Goal: Task Accomplishment & Management: Complete application form

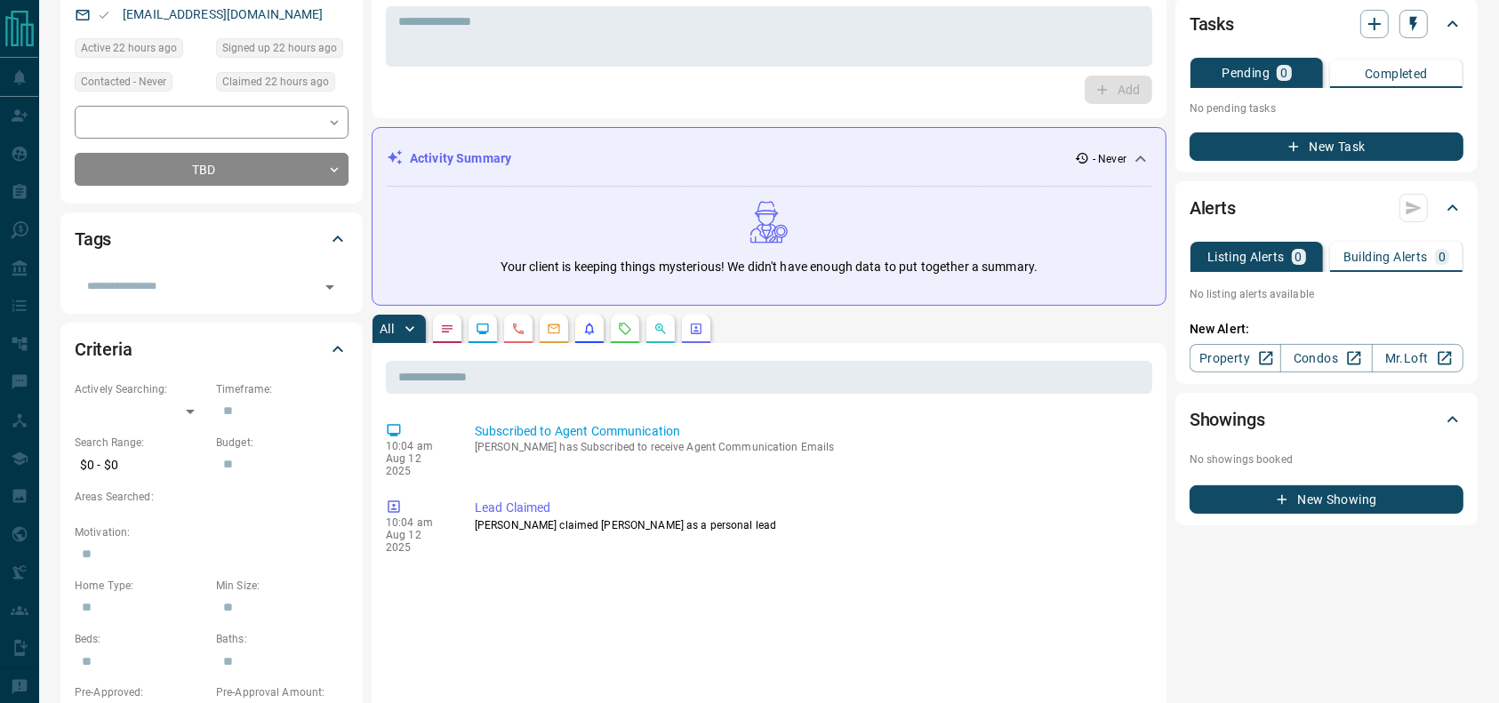
scroll to position [192, 0]
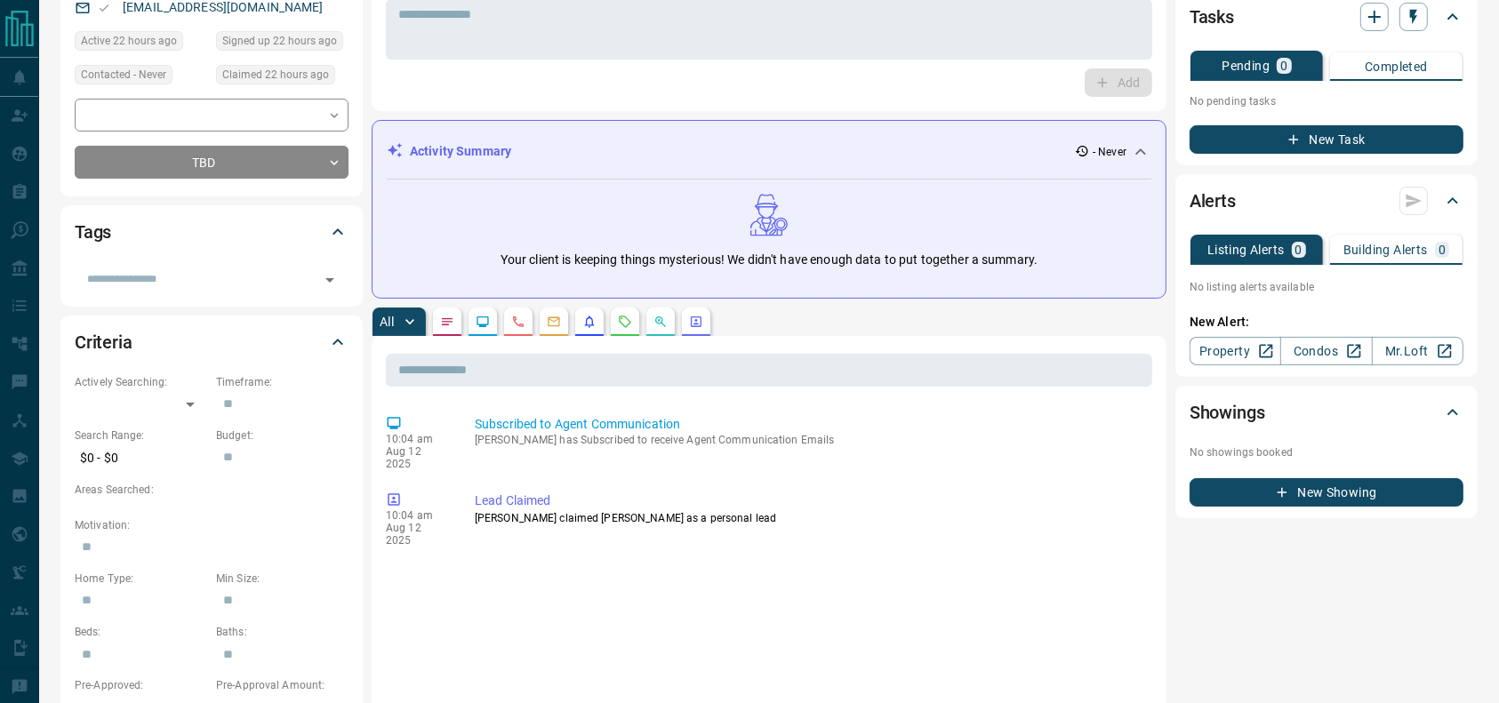
click at [622, 333] on button "button" at bounding box center [625, 322] width 28 height 28
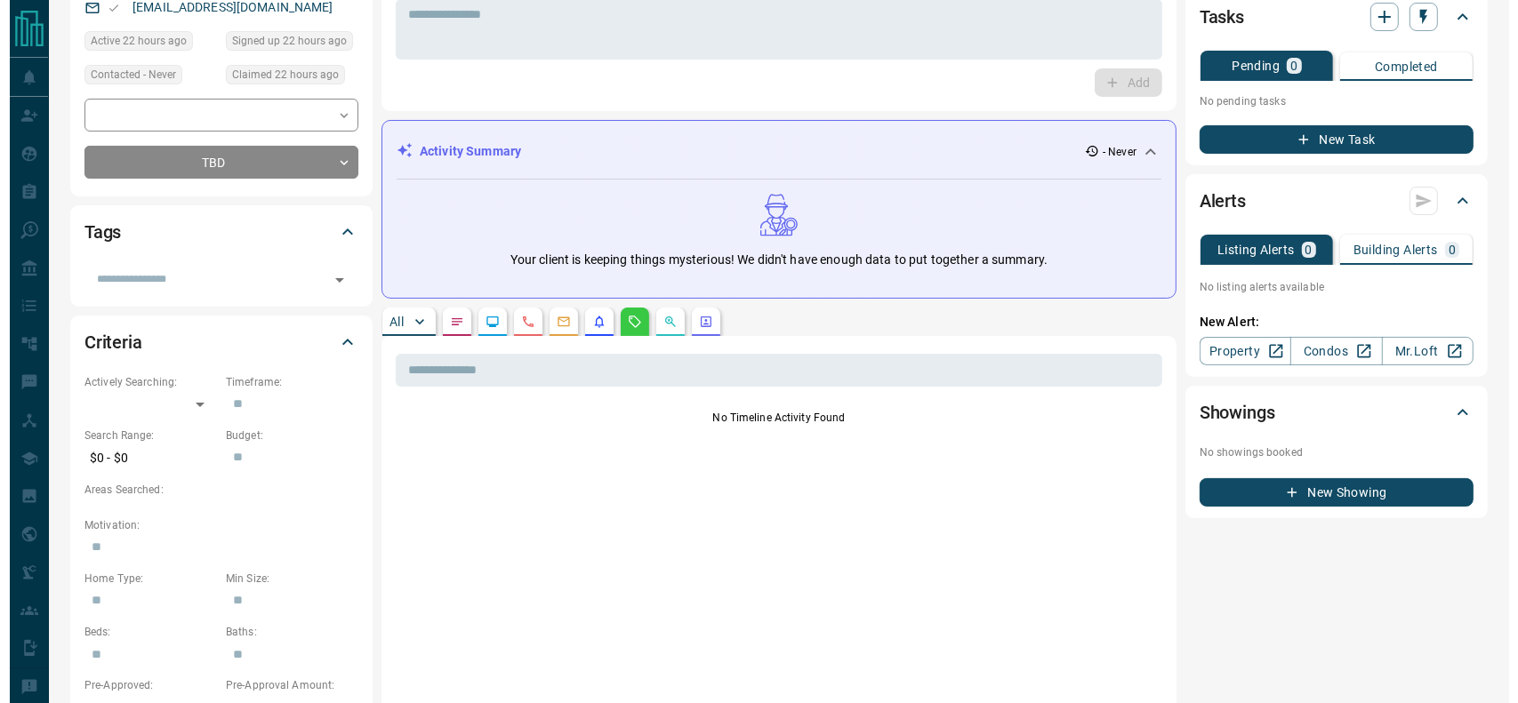
scroll to position [0, 0]
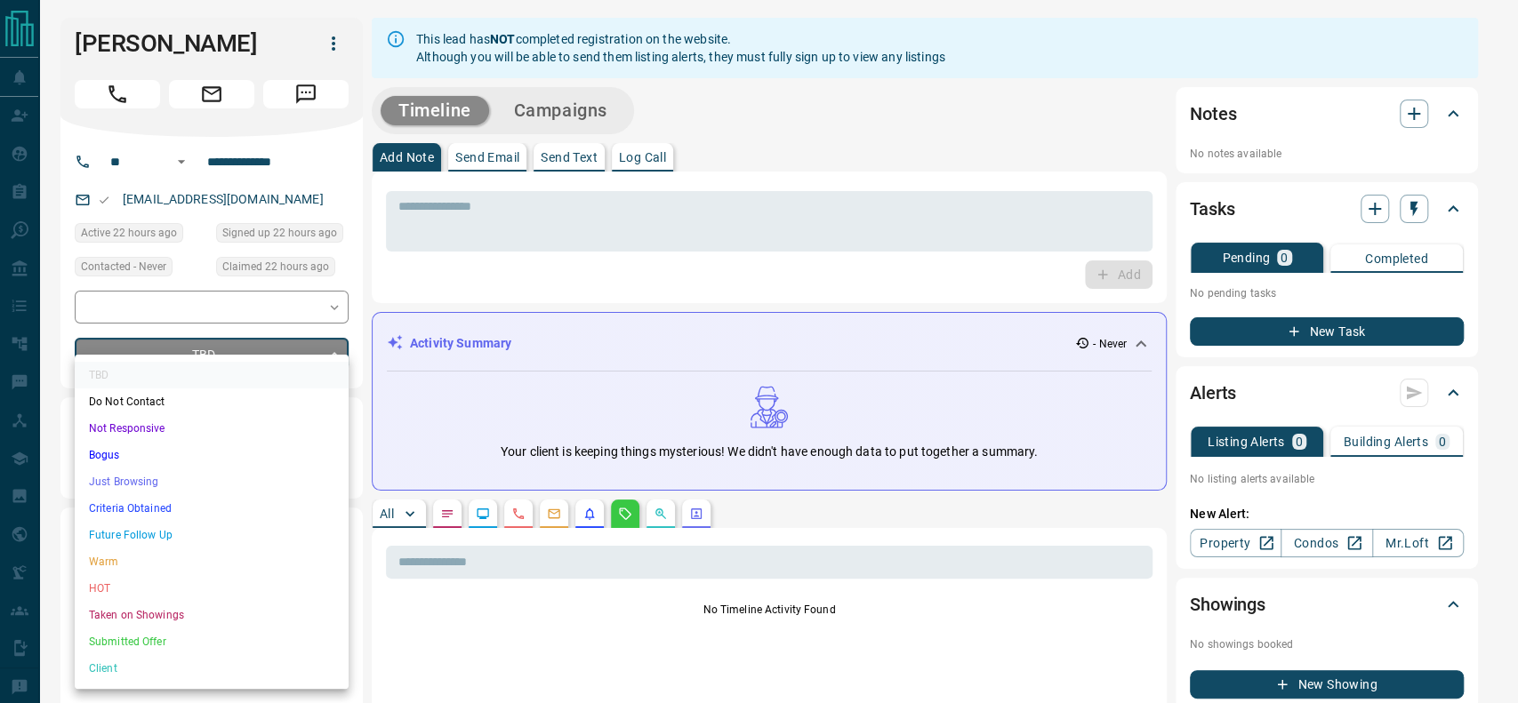
click at [124, 477] on li "Just Browsing" at bounding box center [212, 482] width 274 height 27
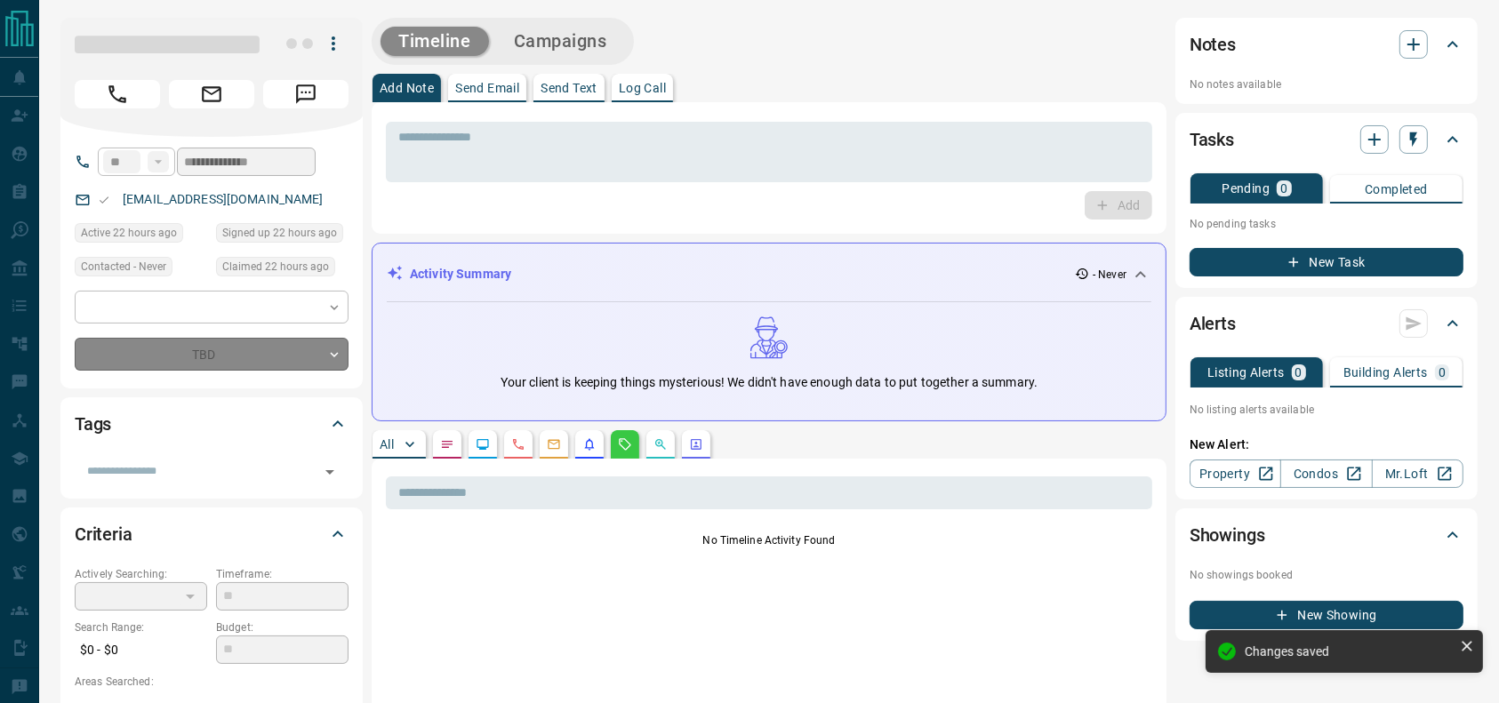
click at [154, 298] on div "​" at bounding box center [212, 307] width 274 height 33
type input "*"
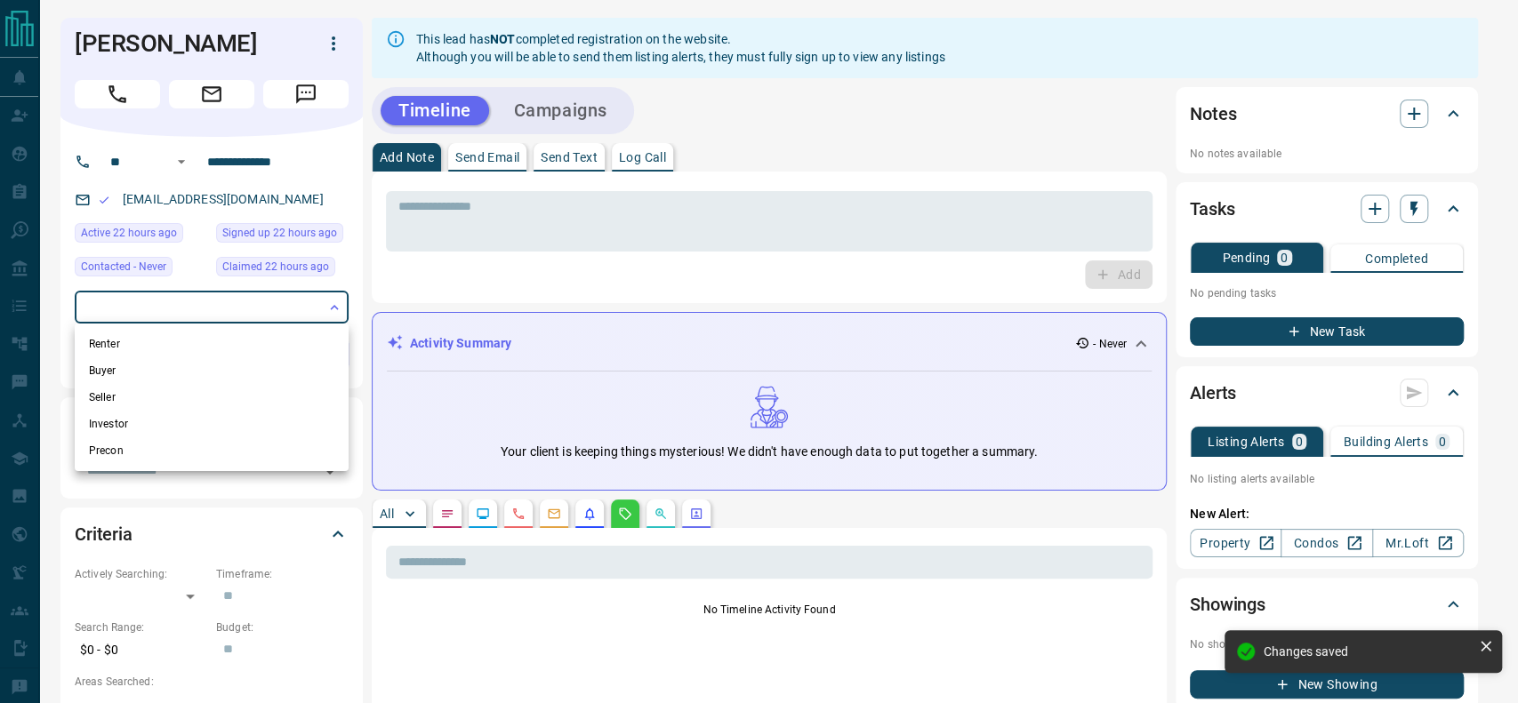
click at [109, 344] on li "Renter" at bounding box center [212, 344] width 274 height 27
click at [109, 368] on li "Buyer" at bounding box center [212, 370] width 274 height 27
type input "**********"
click at [771, 253] on div at bounding box center [759, 351] width 1518 height 703
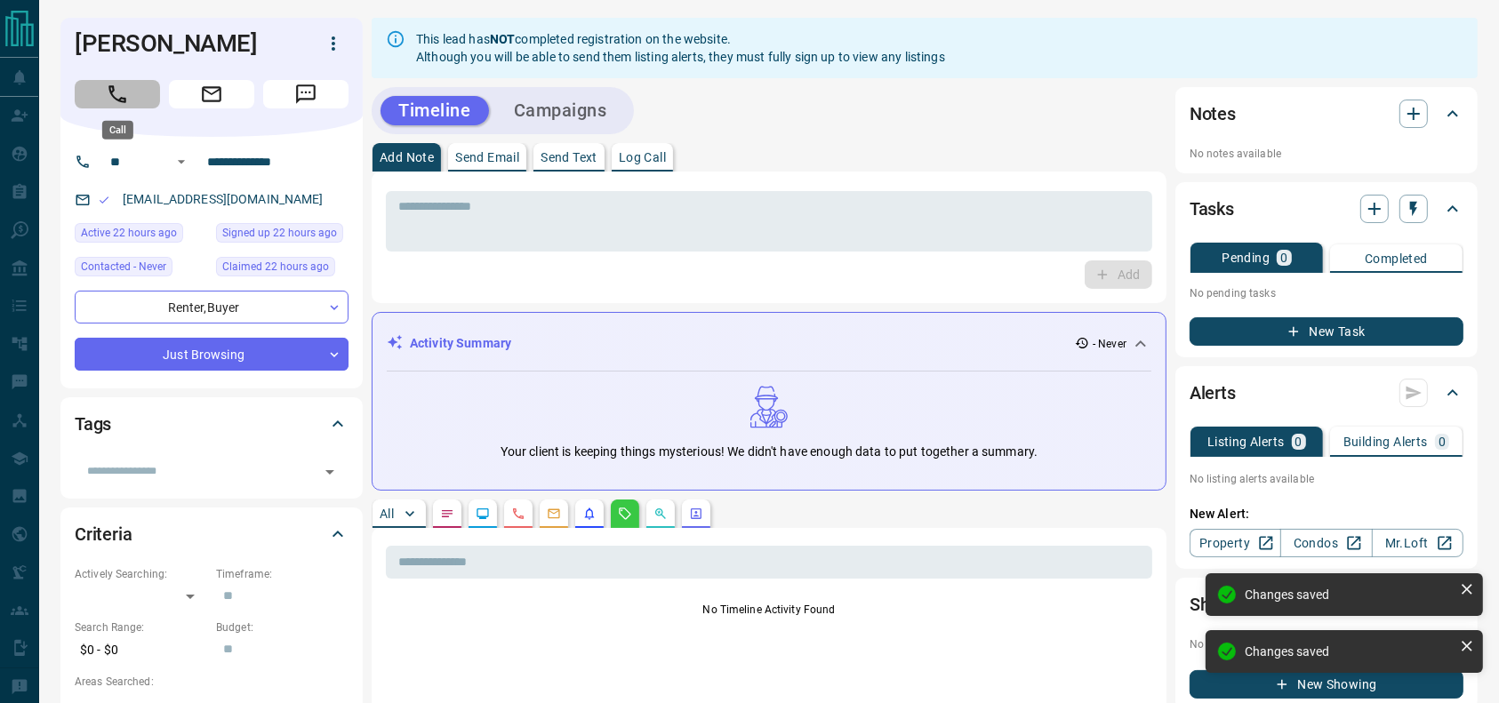
click at [101, 104] on button "Call" at bounding box center [117, 94] width 85 height 28
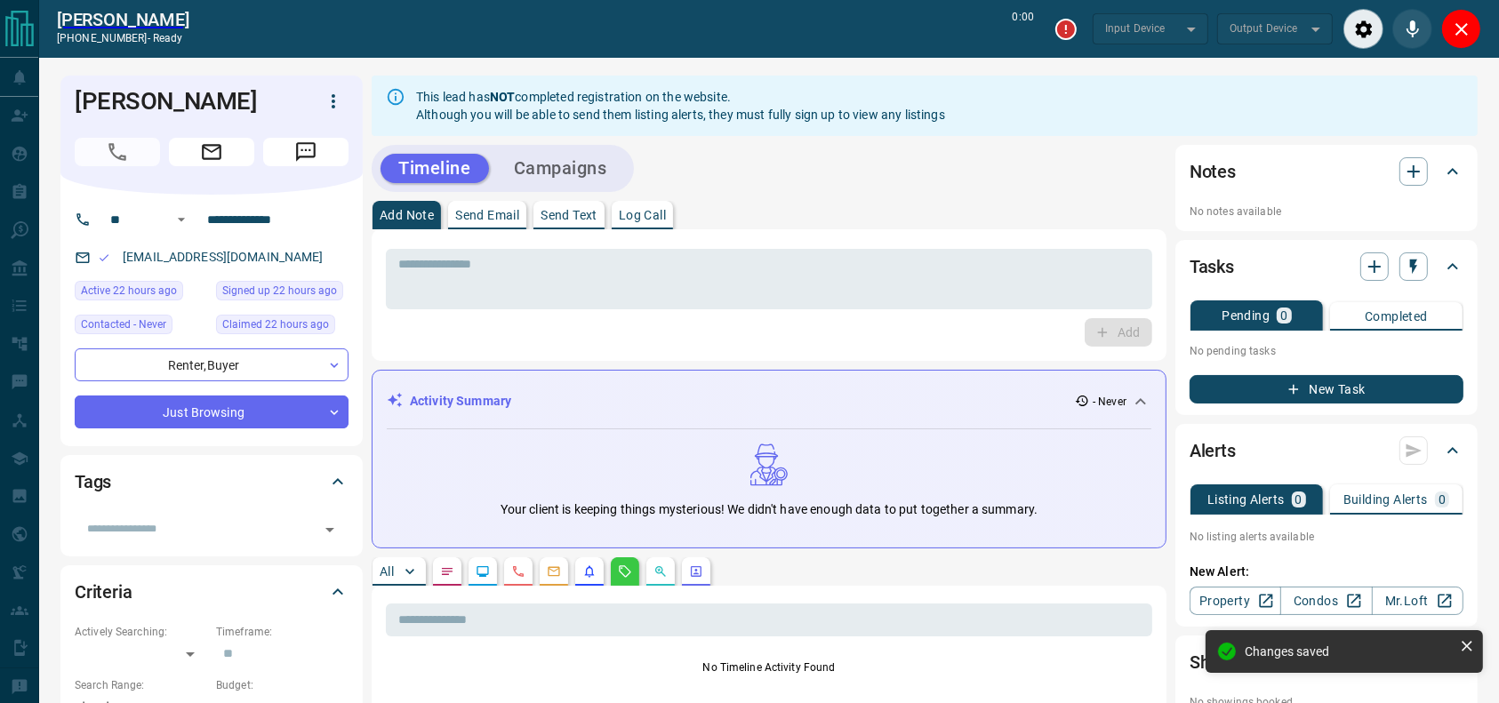
type input "*******"
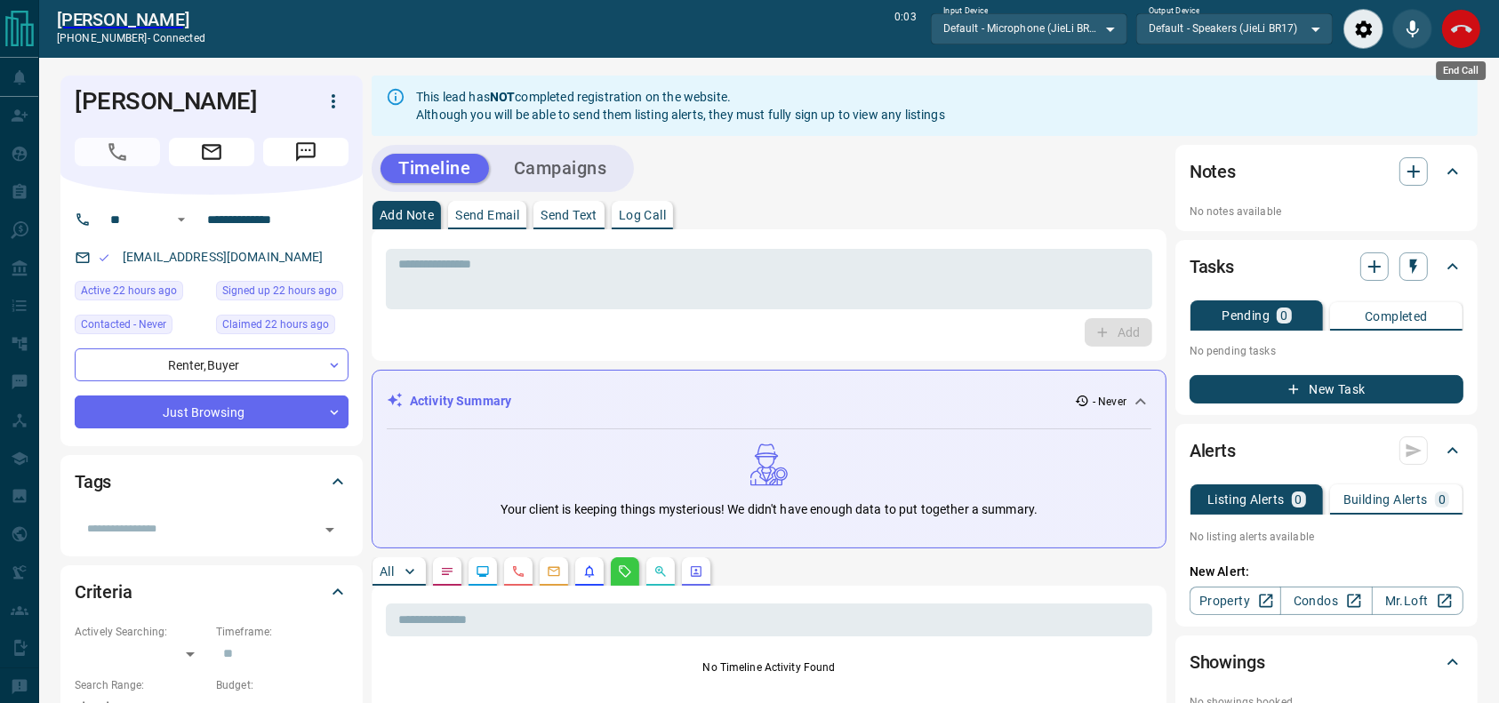
click at [1461, 25] on icon "End Call" at bounding box center [1461, 29] width 21 height 8
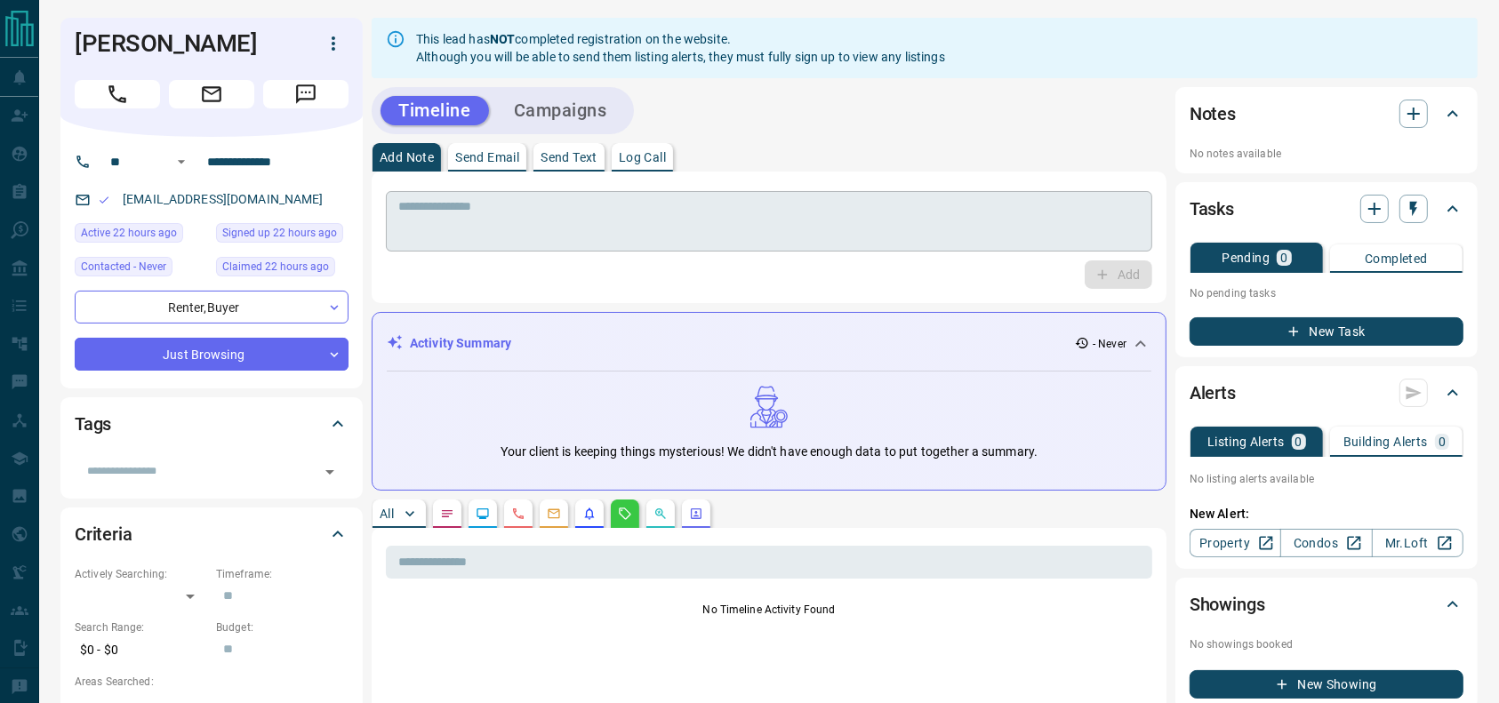
click at [751, 195] on div "* ​" at bounding box center [769, 221] width 766 height 60
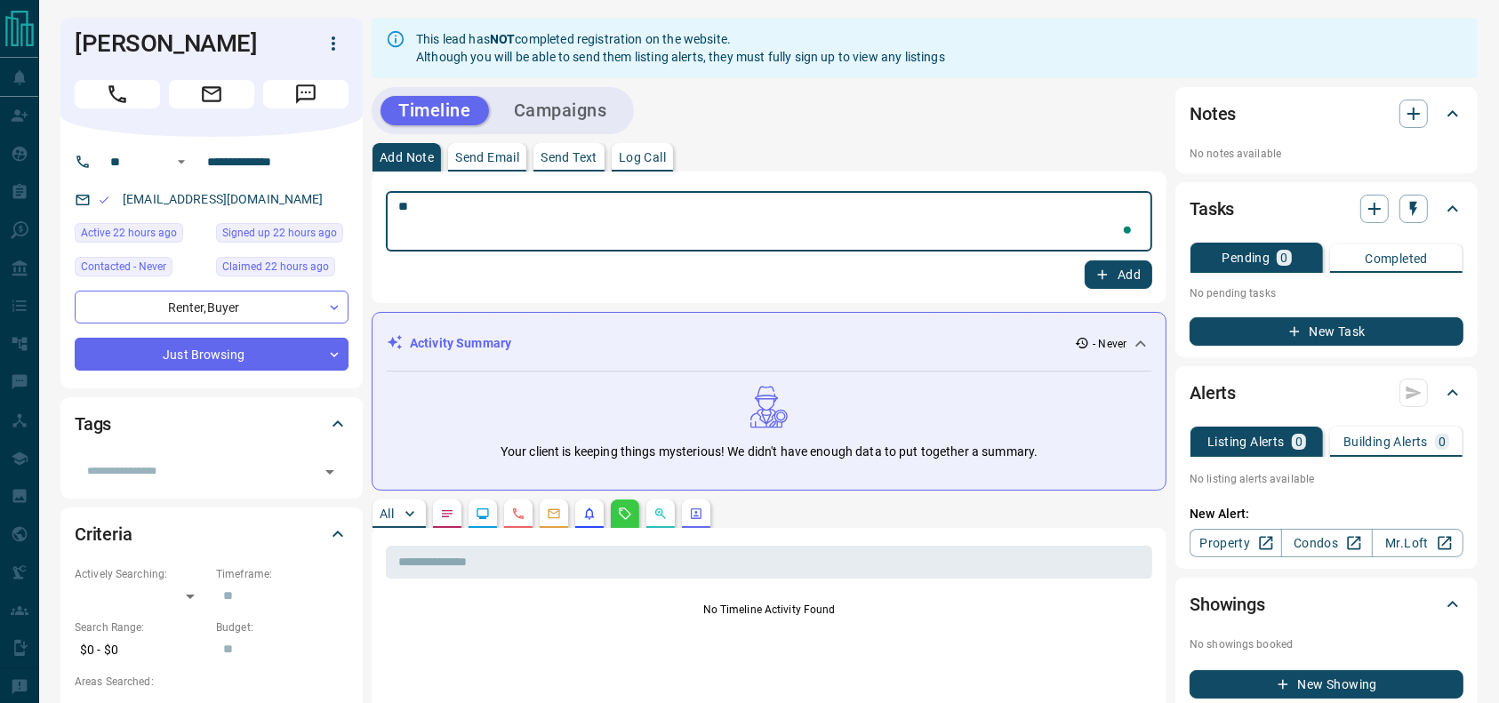
type textarea "*"
type textarea "**********"
click at [1110, 266] on button "Add" at bounding box center [1119, 275] width 68 height 28
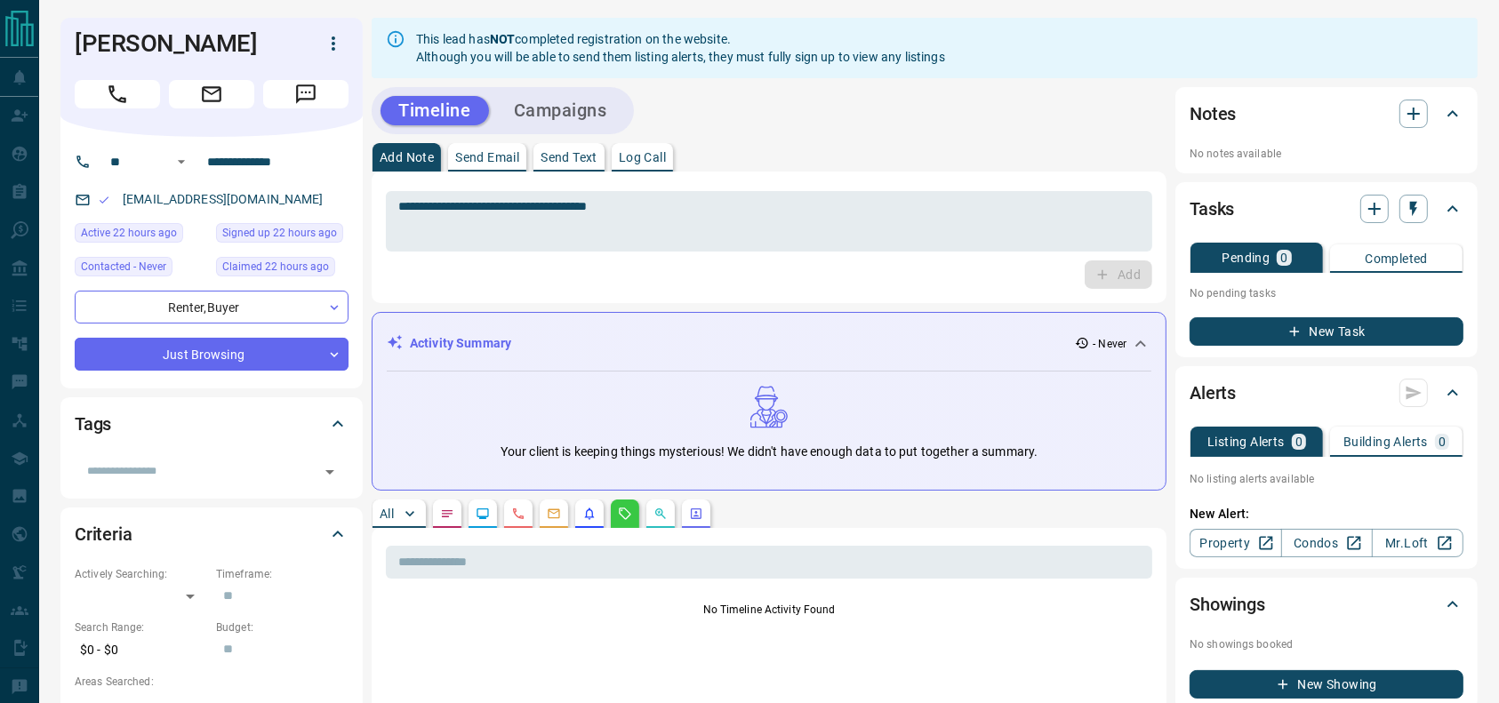
click at [583, 102] on button "Campaigns" at bounding box center [560, 110] width 129 height 29
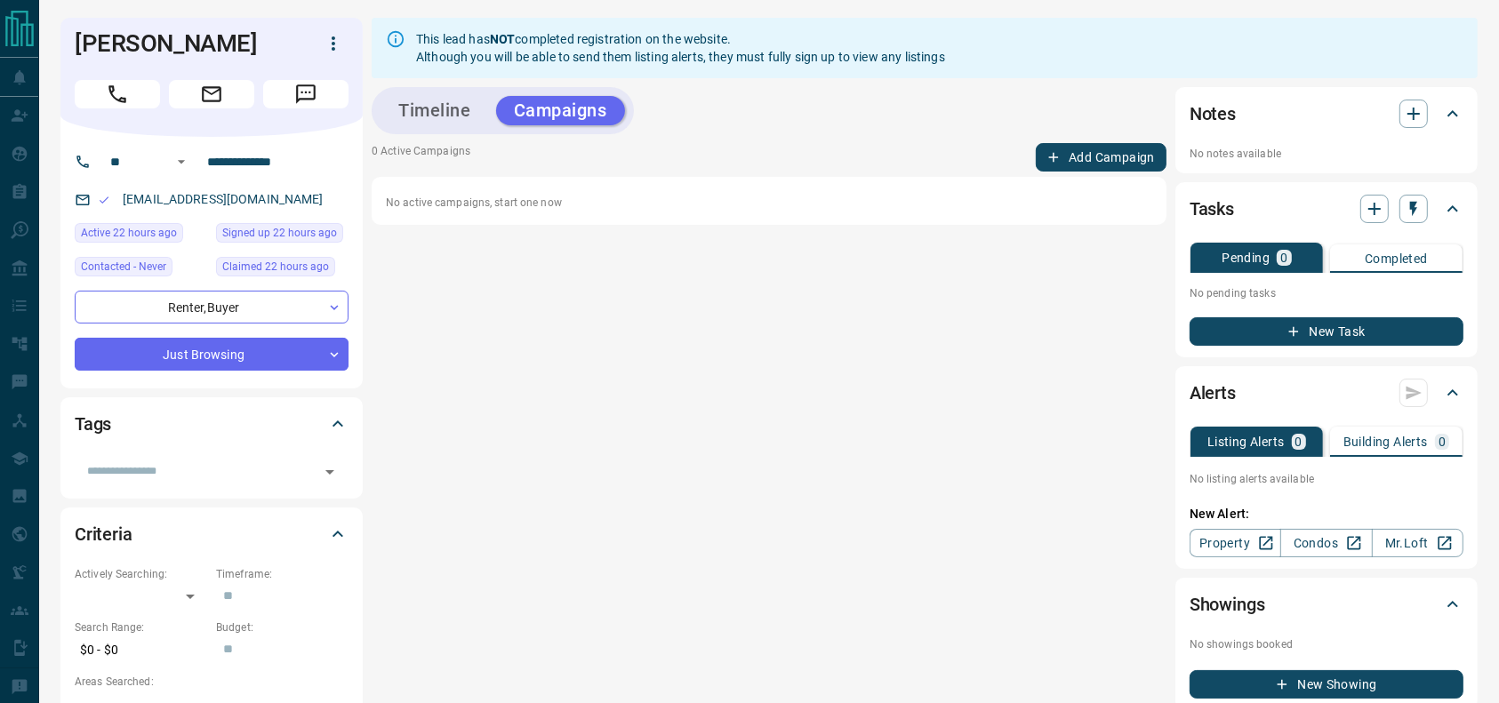
click at [1128, 148] on button "Add Campaign" at bounding box center [1101, 157] width 131 height 28
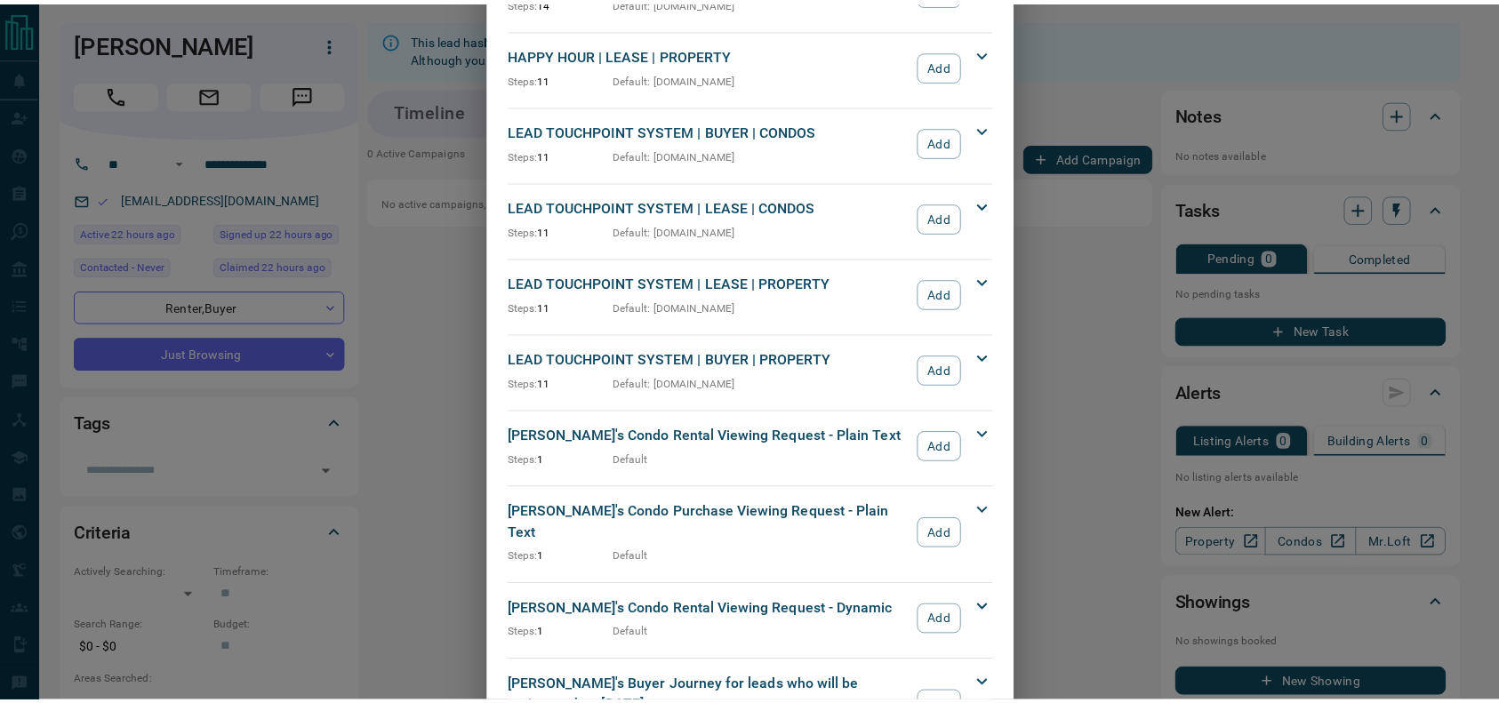
scroll to position [498, 0]
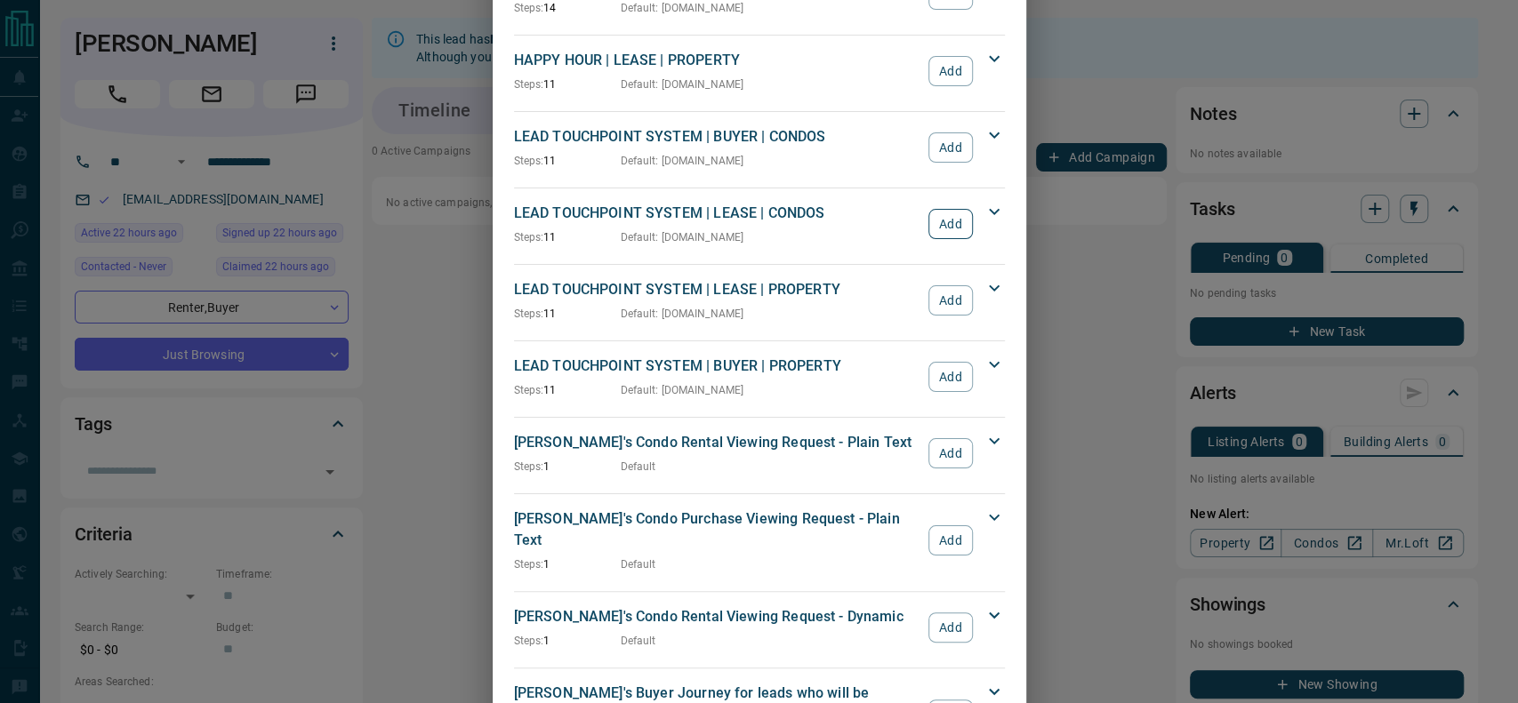
click at [940, 224] on button "Add" at bounding box center [950, 224] width 44 height 30
